Goal: Transaction & Acquisition: Purchase product/service

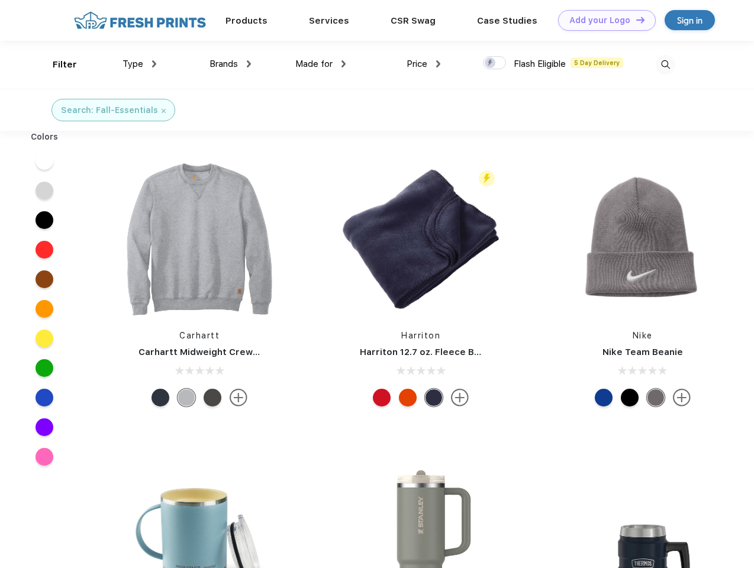
click at [603, 20] on link "Add your Logo Design Tool" at bounding box center [607, 20] width 98 height 21
click at [0, 0] on div "Design Tool" at bounding box center [0, 0] width 0 height 0
click at [635, 20] on link "Add your Logo Design Tool" at bounding box center [607, 20] width 98 height 21
click at [57, 65] on div "Filter" at bounding box center [65, 65] width 24 height 14
click at [140, 64] on span "Type" at bounding box center [133, 64] width 21 height 11
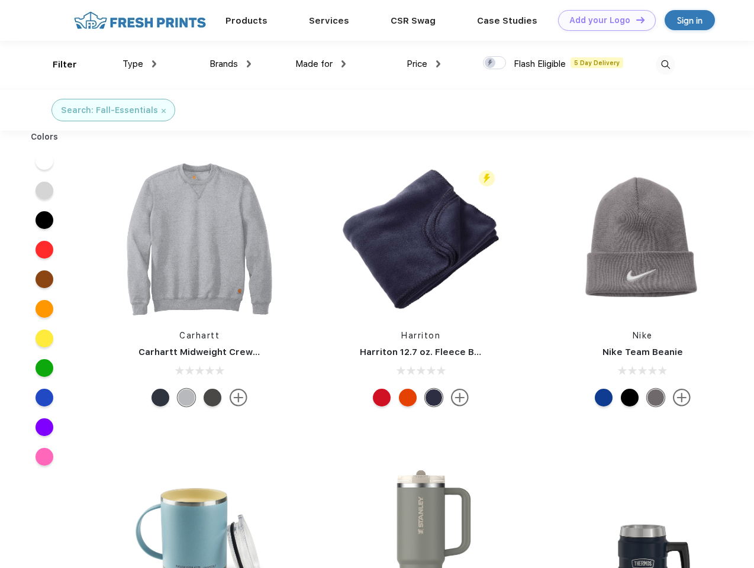
click at [230, 64] on span "Brands" at bounding box center [224, 64] width 28 height 11
click at [321, 64] on span "Made for" at bounding box center [313, 64] width 37 height 11
click at [424, 64] on span "Price" at bounding box center [417, 64] width 21 height 11
click at [495, 63] on div at bounding box center [494, 62] width 23 height 13
click at [491, 63] on input "checkbox" at bounding box center [487, 60] width 8 height 8
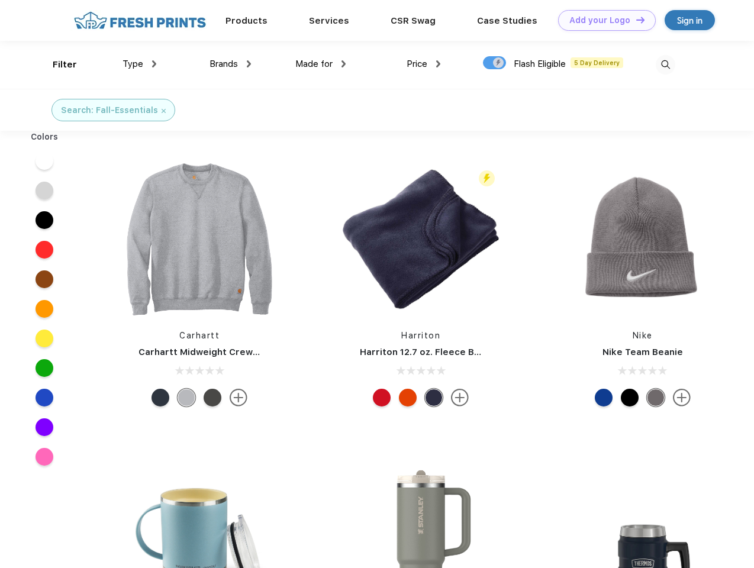
click at [666, 65] on img at bounding box center [666, 65] width 20 height 20
